Goal: Information Seeking & Learning: Find specific fact

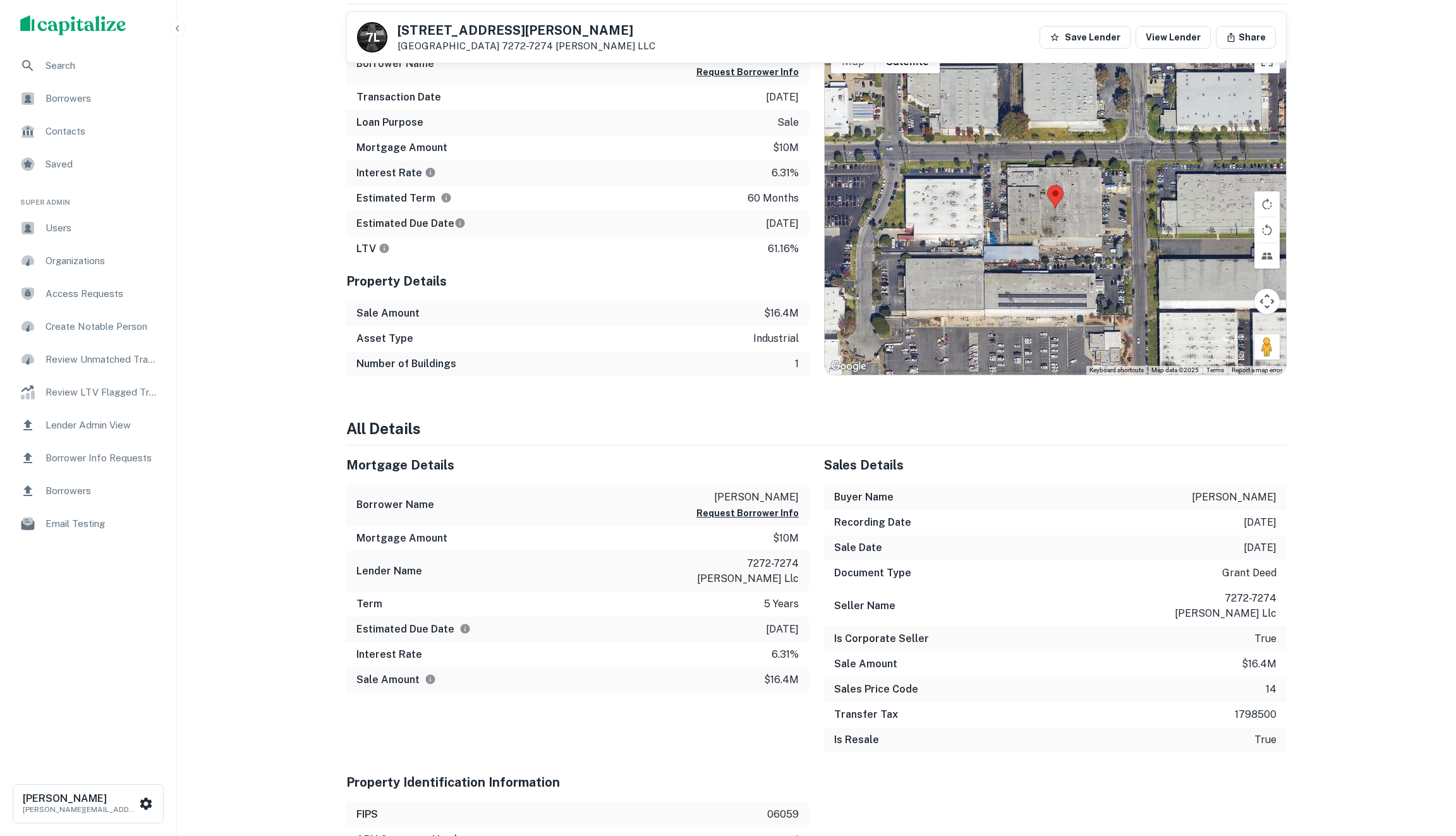
scroll to position [610, 0]
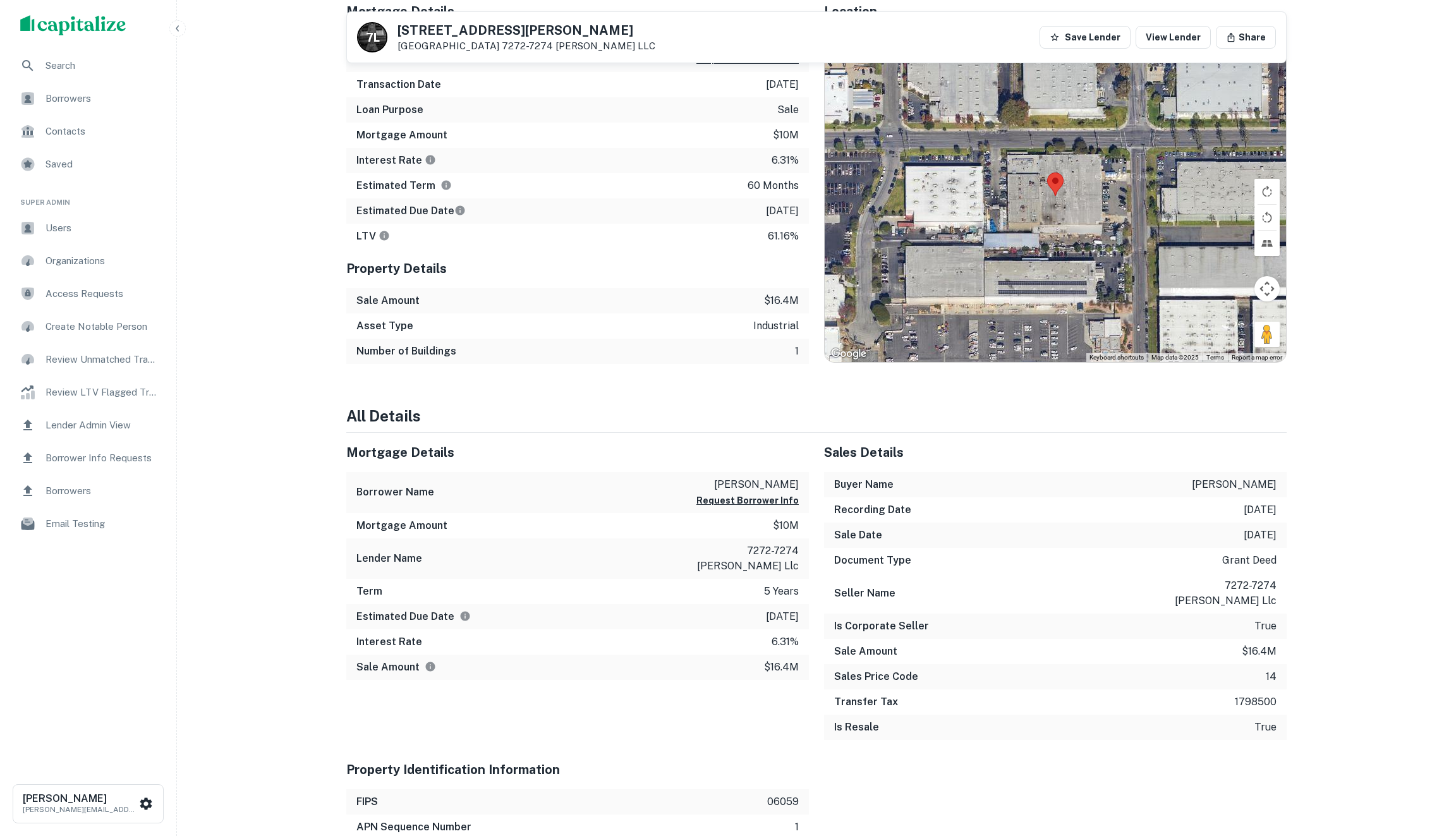
click at [857, 553] on h6 "Document Type" at bounding box center [873, 561] width 77 height 15
click at [864, 573] on div "Seller Name 7272-7274 [PERSON_NAME] llc" at bounding box center [1055, 593] width 463 height 40
click at [864, 586] on h6 "Seller Name" at bounding box center [865, 593] width 62 height 15
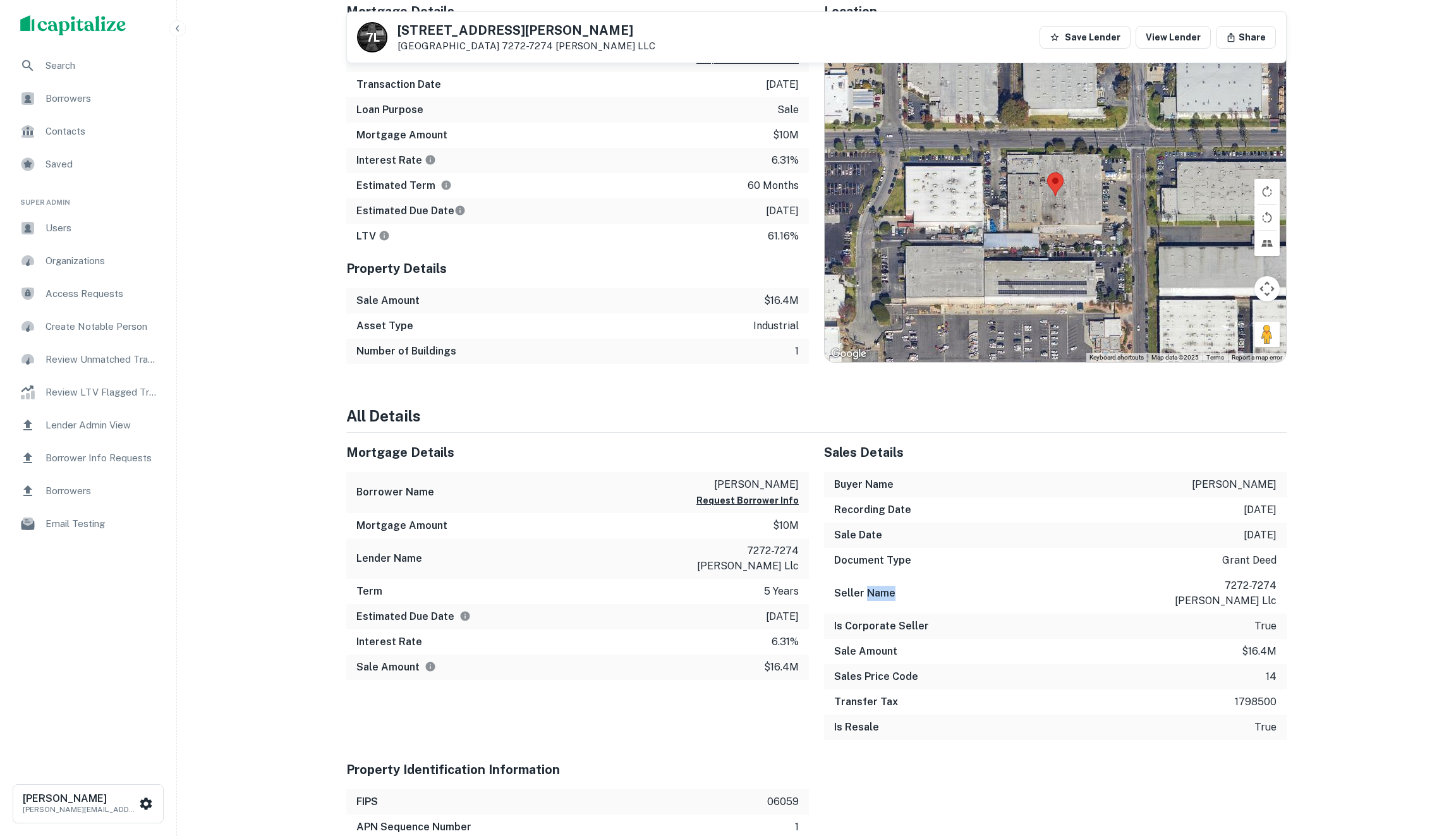
click at [864, 586] on h6 "Seller Name" at bounding box center [865, 593] width 62 height 15
click at [834, 586] on h6 "Seller Name" at bounding box center [865, 593] width 62 height 15
copy h6 "Seller Name"
click at [792, 443] on h5 "Mortgage Details" at bounding box center [577, 453] width 463 height 19
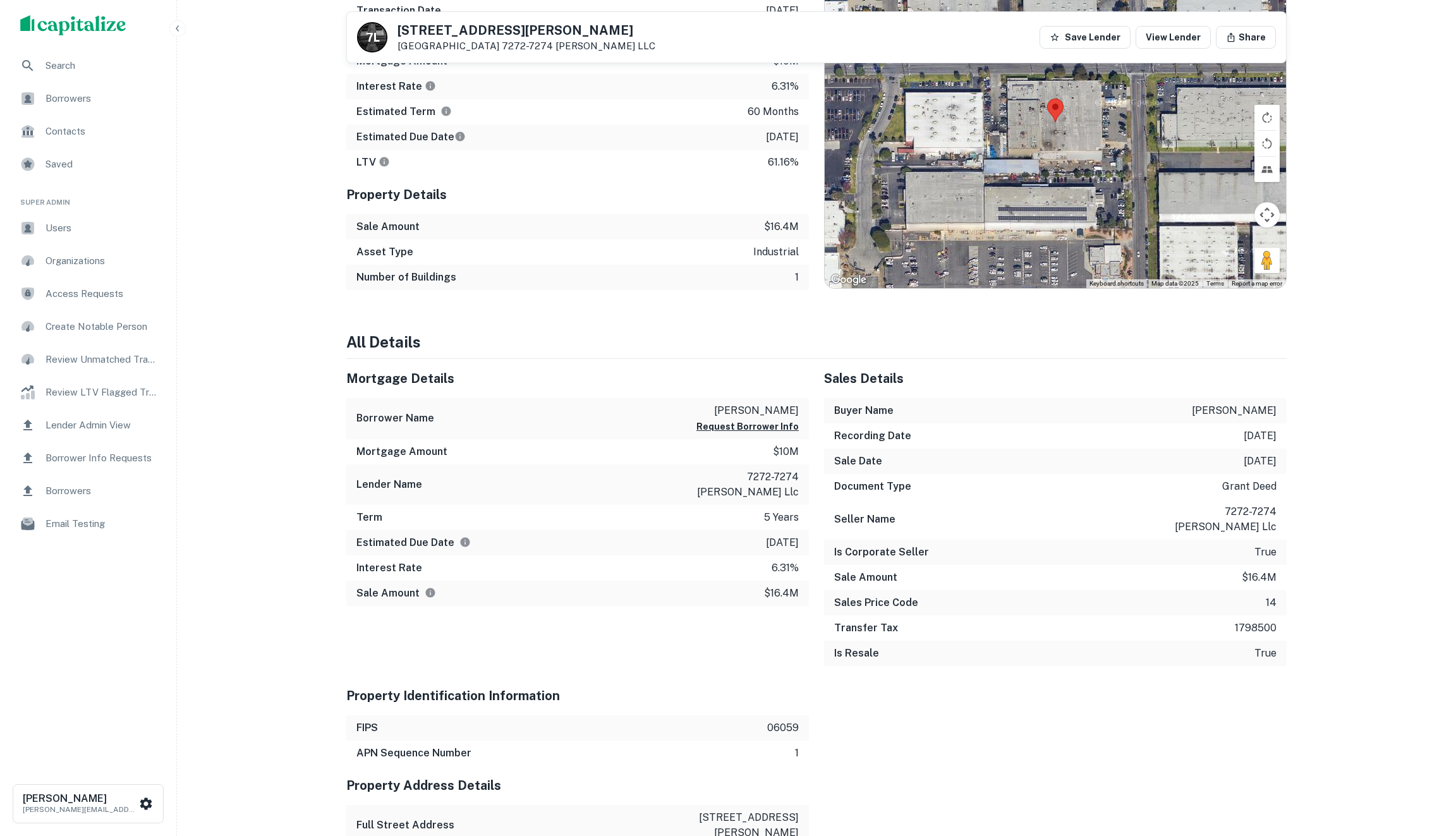
scroll to position [708, 0]
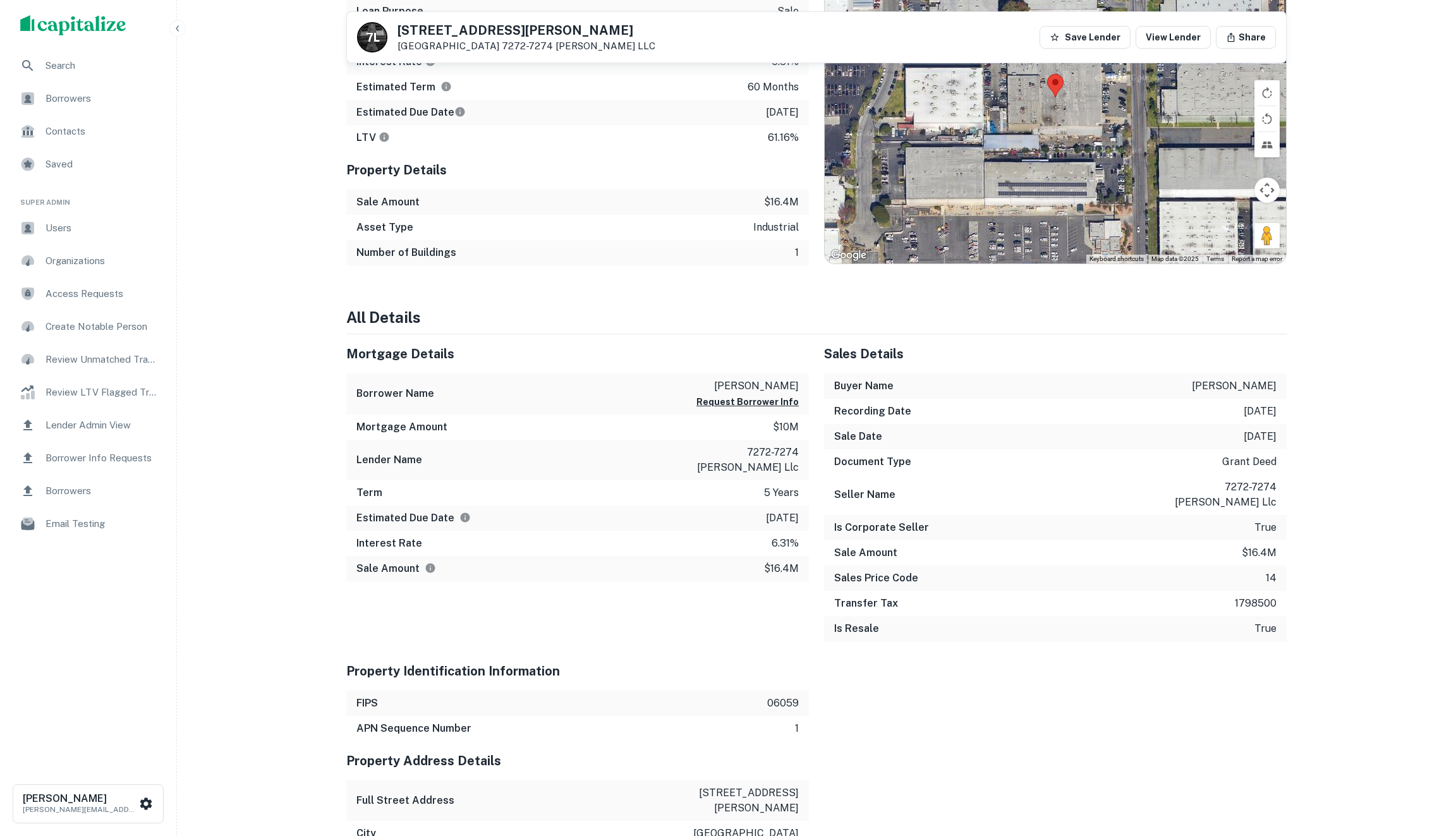
click at [402, 305] on h4 "All Details" at bounding box center [816, 317] width 940 height 23
copy h4 "Details"
click at [548, 270] on div "Summary Mortgage Details Borrower Name [PERSON_NAME] Request Borrower Info Tran…" at bounding box center [816, 533] width 940 height 1336
